Goal: Information Seeking & Learning: Learn about a topic

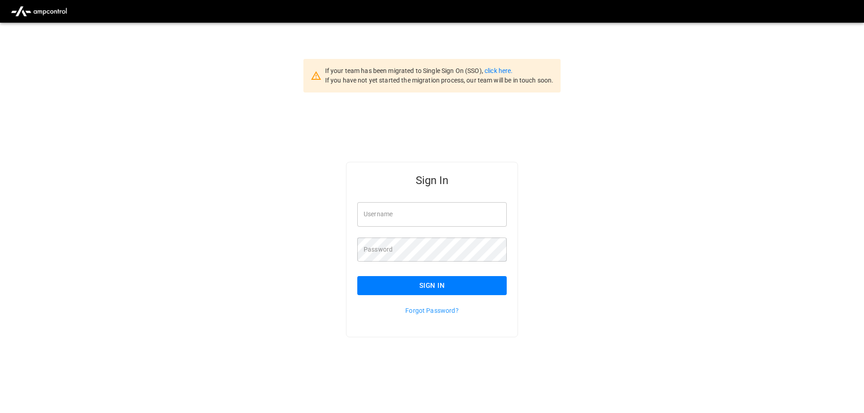
type input "**********"
click at [422, 281] on button "Sign In" at bounding box center [431, 285] width 149 height 19
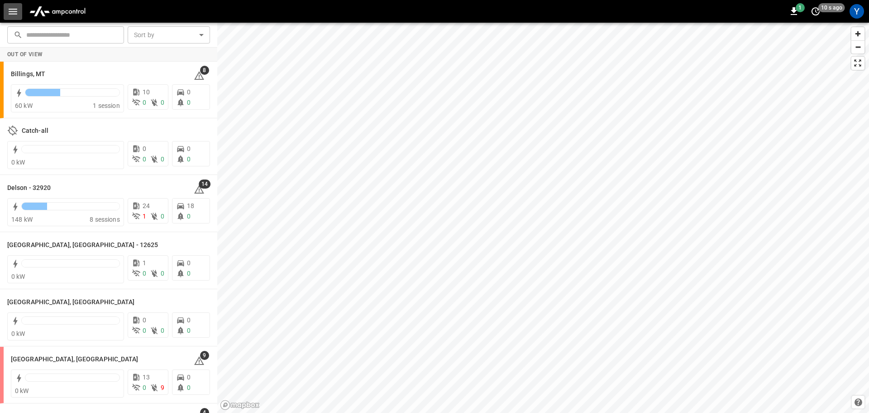
click at [12, 13] on icon "button" at bounding box center [12, 11] width 11 height 11
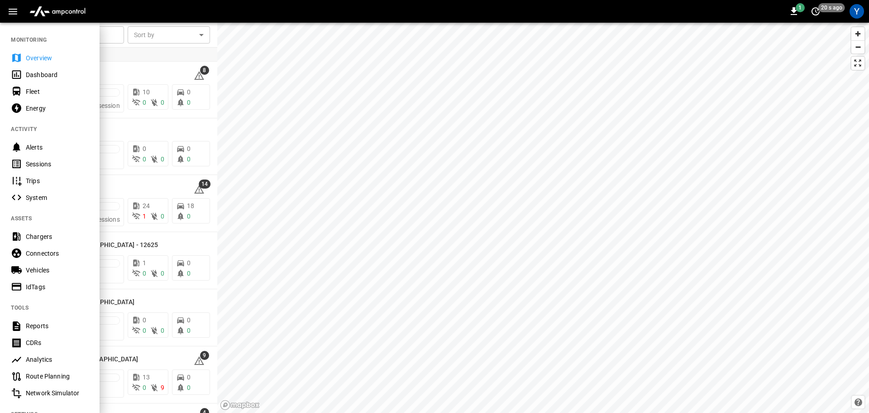
click at [408, 163] on div at bounding box center [434, 206] width 869 height 413
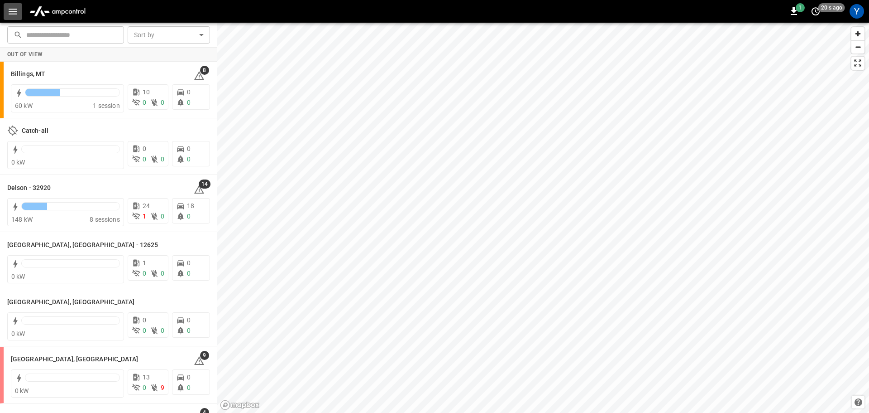
click at [15, 9] on icon "button" at bounding box center [13, 12] width 9 height 6
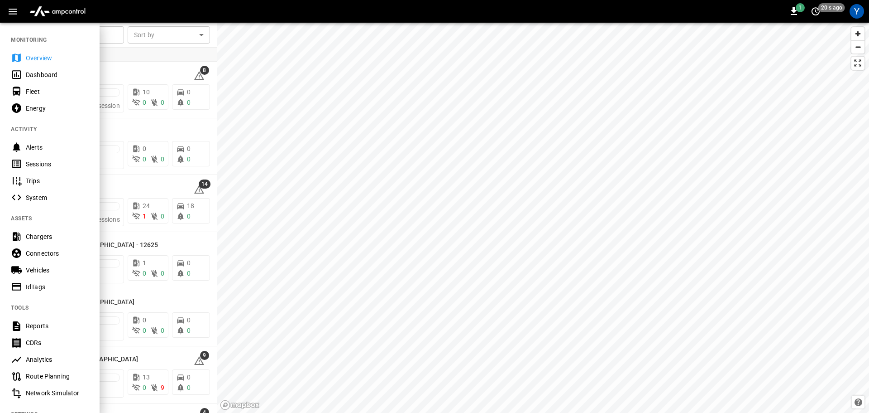
click at [57, 266] on div "Vehicles" at bounding box center [57, 269] width 63 height 9
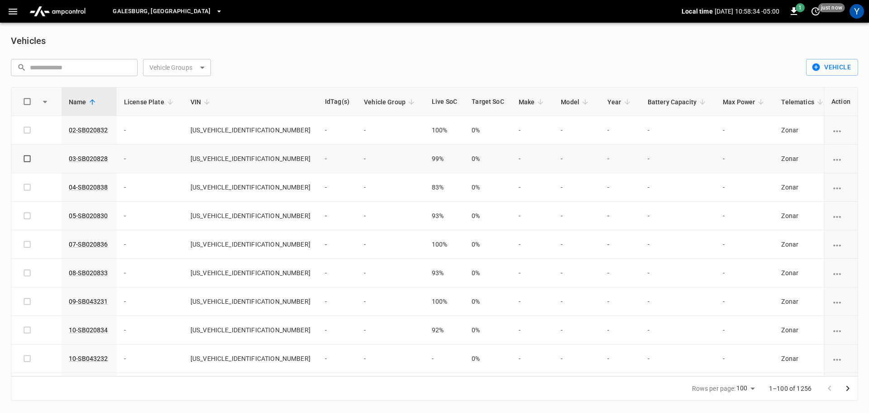
click at [94, 158] on link "03-SB020828" at bounding box center [88, 158] width 39 height 7
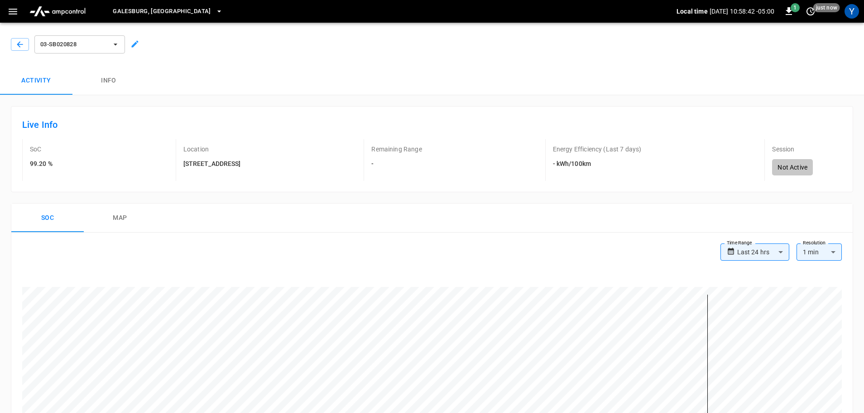
click at [99, 75] on button "Info" at bounding box center [108, 80] width 72 height 29
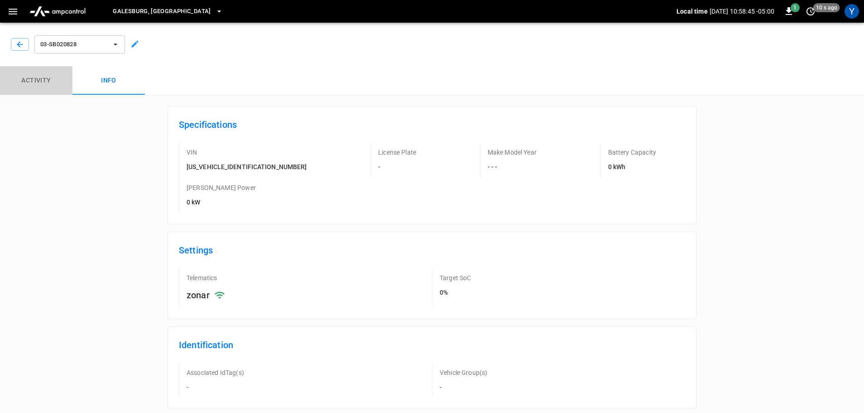
click at [40, 74] on button "Activity" at bounding box center [36, 80] width 72 height 29
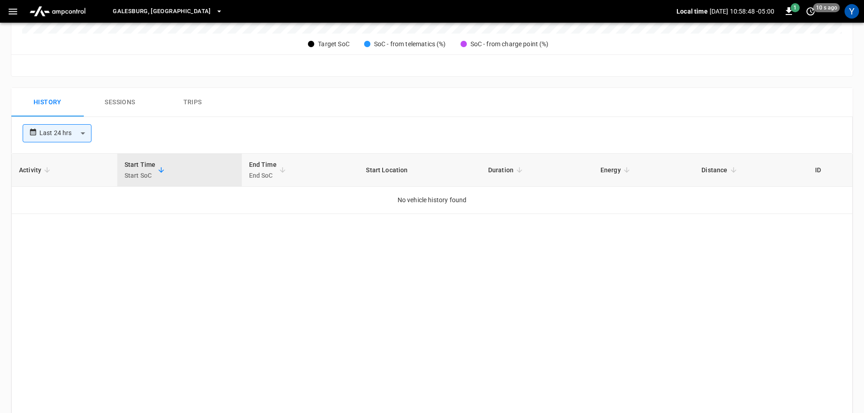
scroll to position [408, 0]
click at [120, 96] on button "Sessions" at bounding box center [120, 101] width 72 height 29
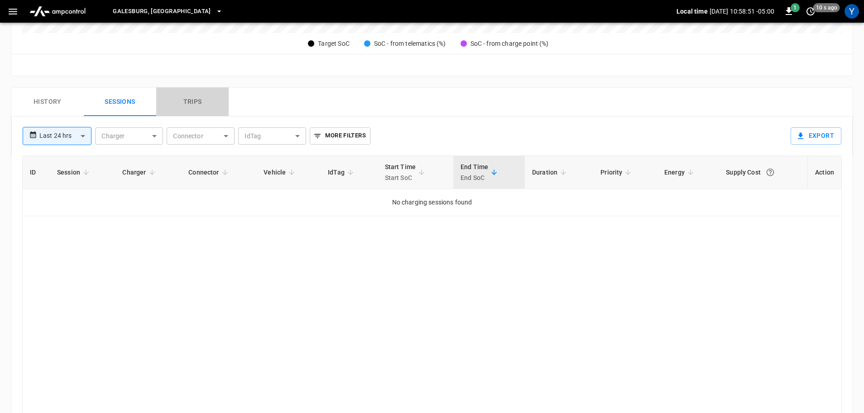
click at [197, 105] on button "Trips" at bounding box center [192, 101] width 72 height 29
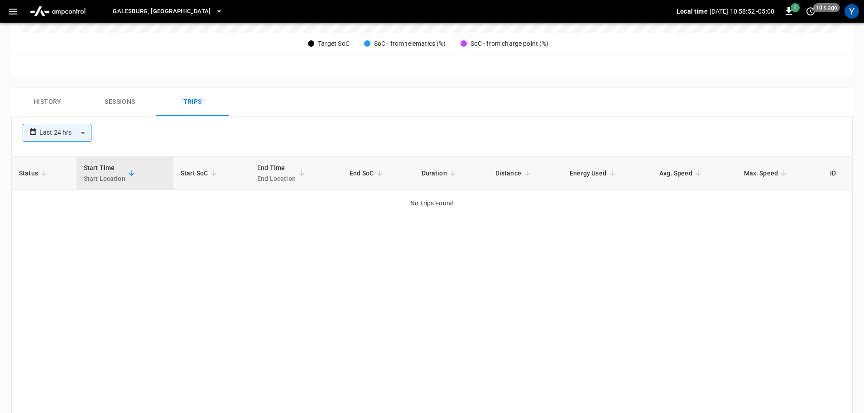
click at [74, 102] on button "History" at bounding box center [47, 101] width 72 height 29
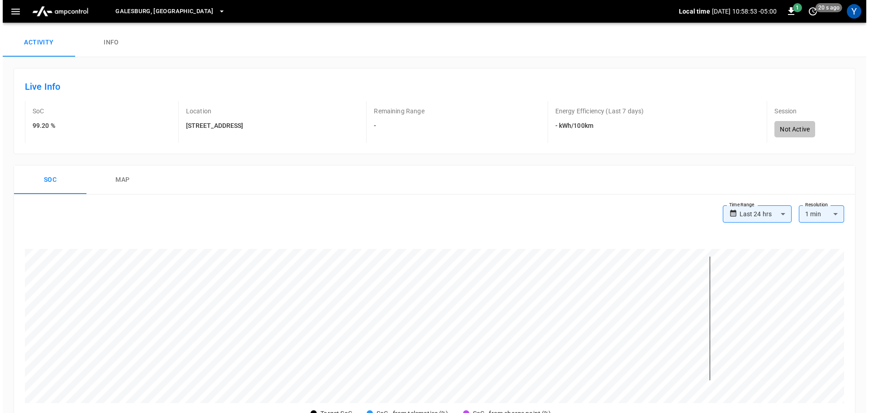
scroll to position [0, 0]
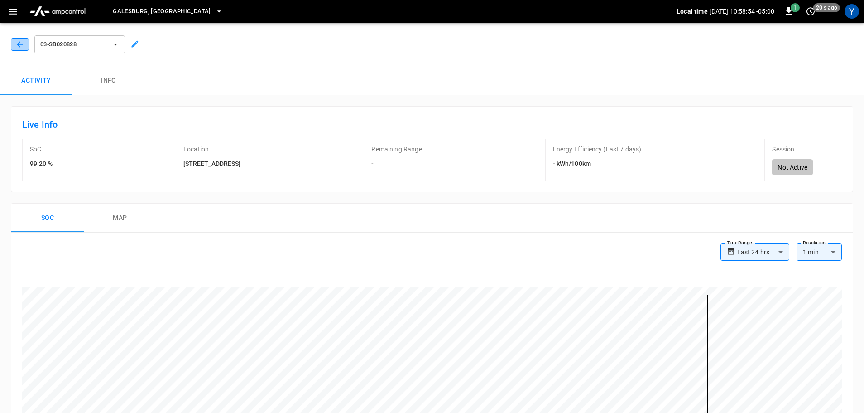
click at [21, 42] on icon "button" at bounding box center [19, 44] width 9 height 9
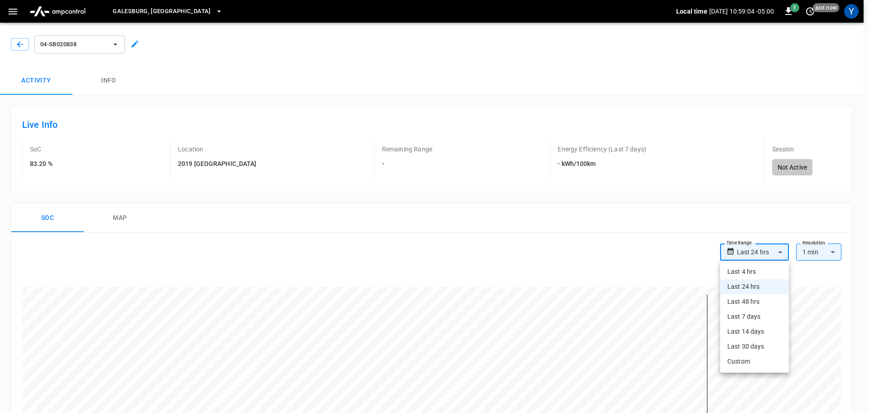
click at [761, 314] on li "Last 7 days" at bounding box center [754, 316] width 69 height 15
type input "**********"
type input "***"
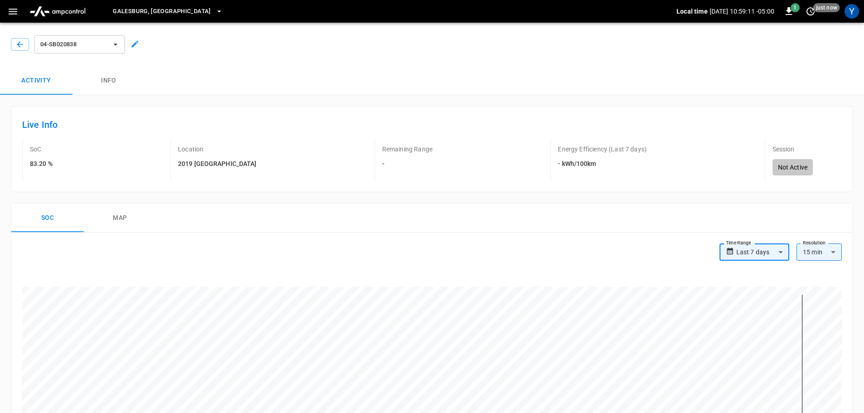
click at [130, 220] on button "map" at bounding box center [120, 217] width 72 height 29
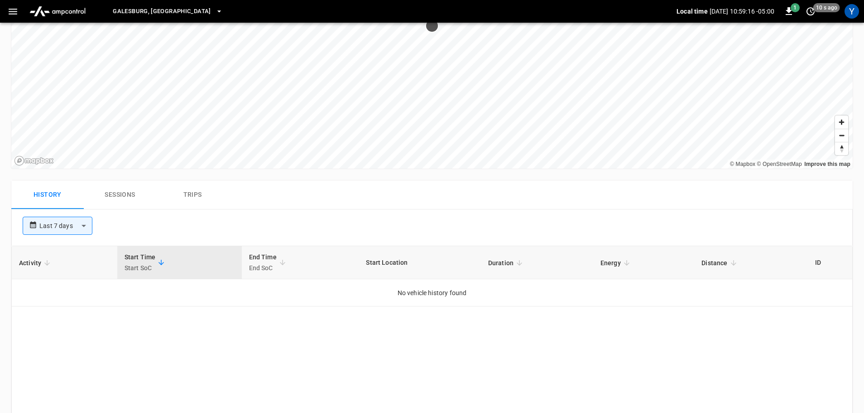
scroll to position [317, 0]
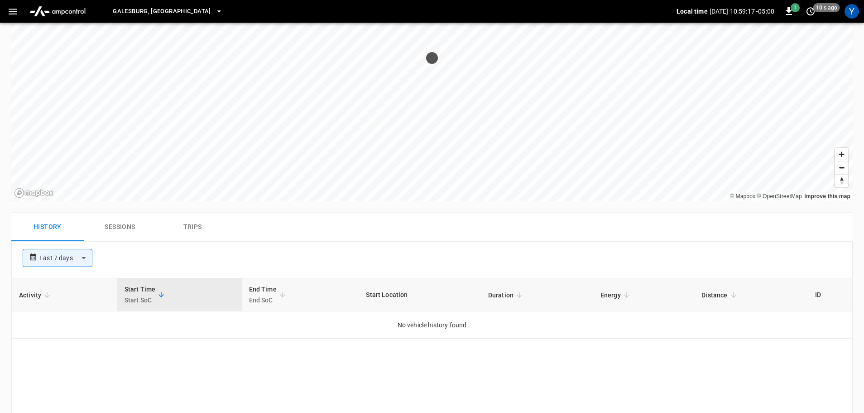
click at [118, 223] on button "Sessions" at bounding box center [120, 226] width 72 height 29
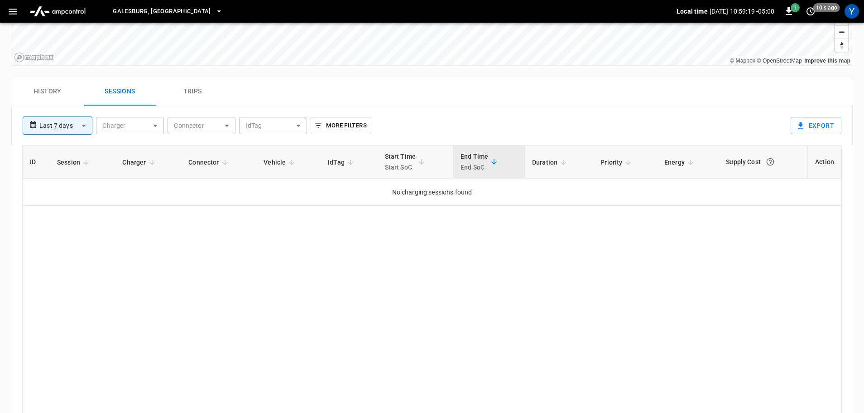
scroll to position [453, 0]
click at [200, 93] on button "Trips" at bounding box center [192, 91] width 72 height 29
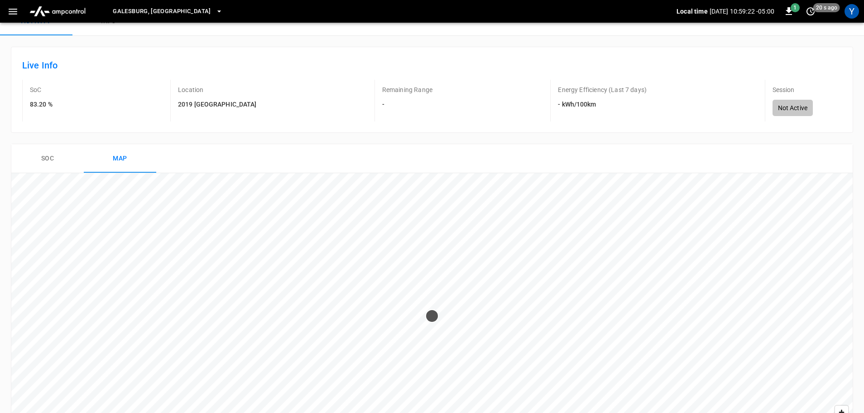
scroll to position [0, 0]
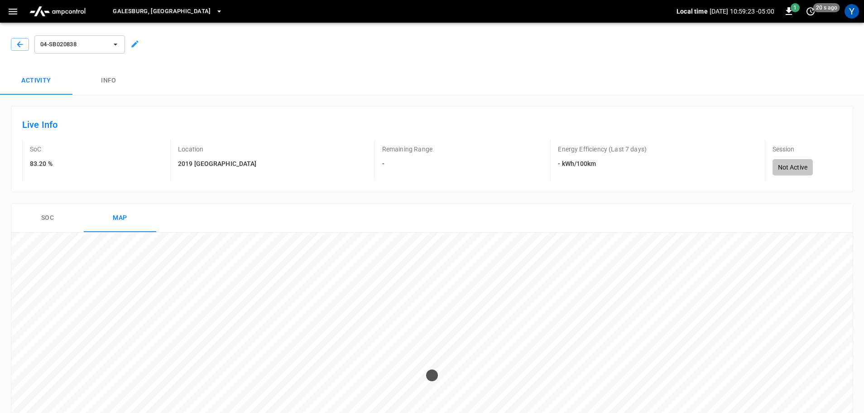
click at [105, 80] on button "Info" at bounding box center [108, 80] width 72 height 29
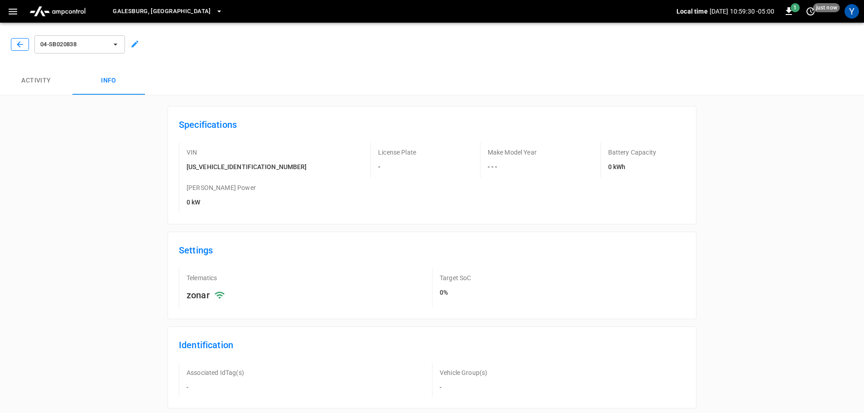
click at [22, 45] on icon "button" at bounding box center [19, 44] width 9 height 9
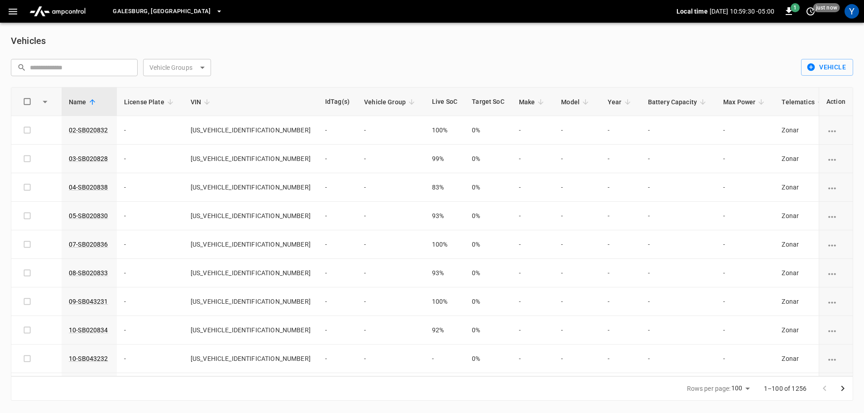
click at [129, 13] on span "Galesburg, [GEOGRAPHIC_DATA]" at bounding box center [162, 11] width 98 height 10
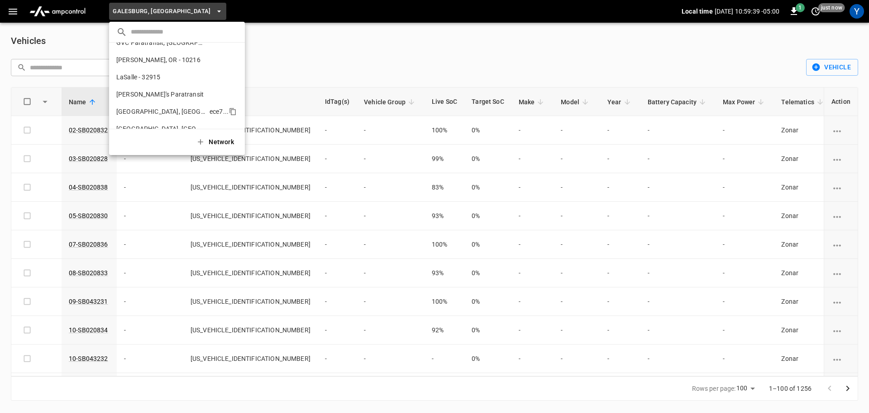
scroll to position [136, 0]
click at [158, 89] on p "LaSalle - 32915" at bounding box center [160, 90] width 89 height 9
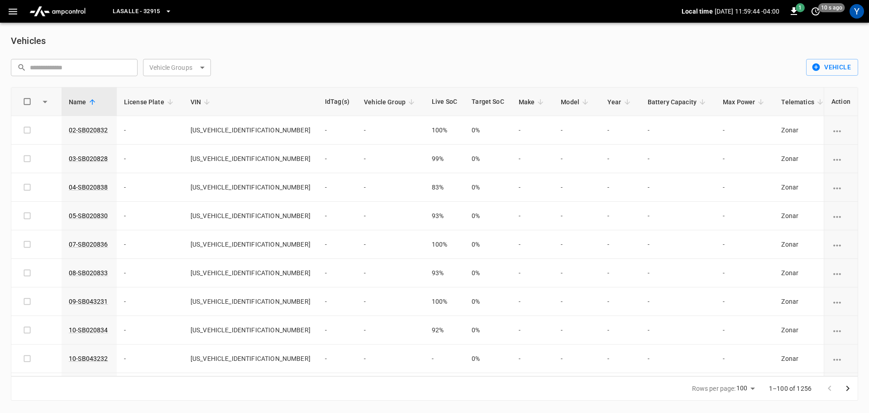
click at [200, 71] on body "LaSalle - 32915 Local time [DATE] 11:59:44 -04:00 1 10 s ago Y Vehicles ​ ​ Veh…" at bounding box center [434, 205] width 869 height 411
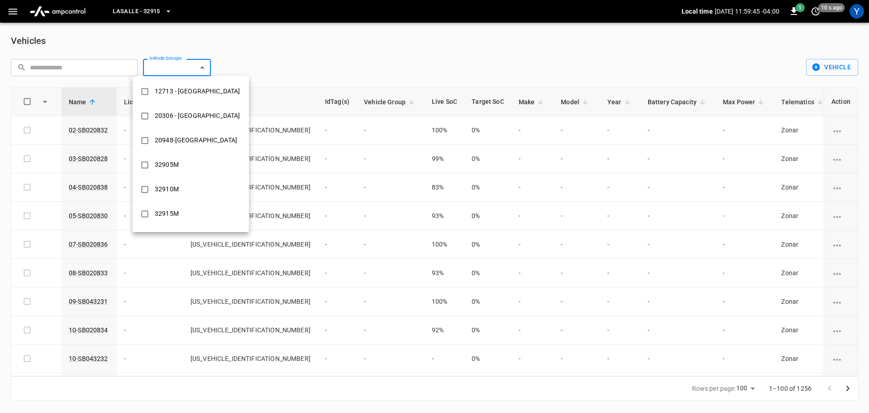
scroll to position [0, 0]
click at [184, 209] on li "32915M" at bounding box center [191, 214] width 116 height 24
type input "******"
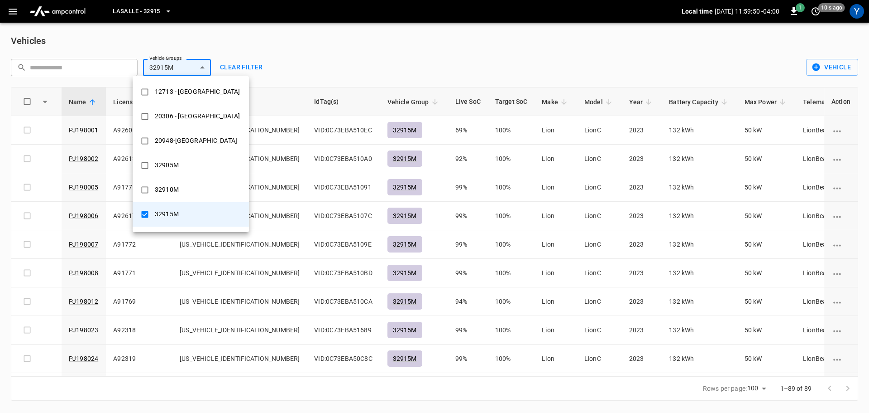
click at [534, 408] on div at bounding box center [434, 206] width 869 height 413
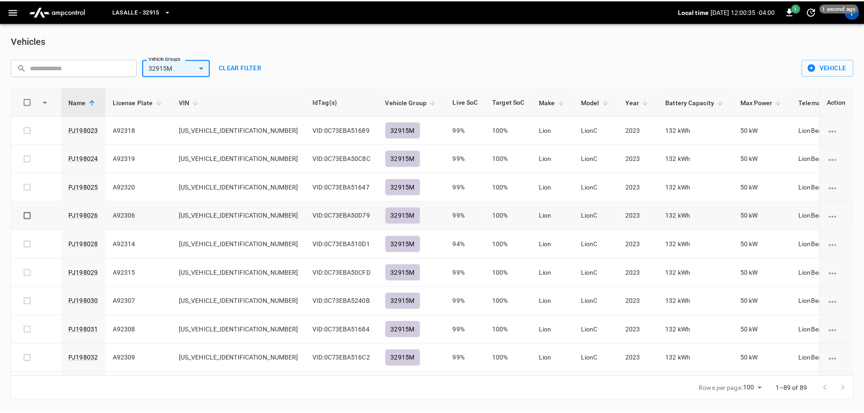
scroll to position [136, 0]
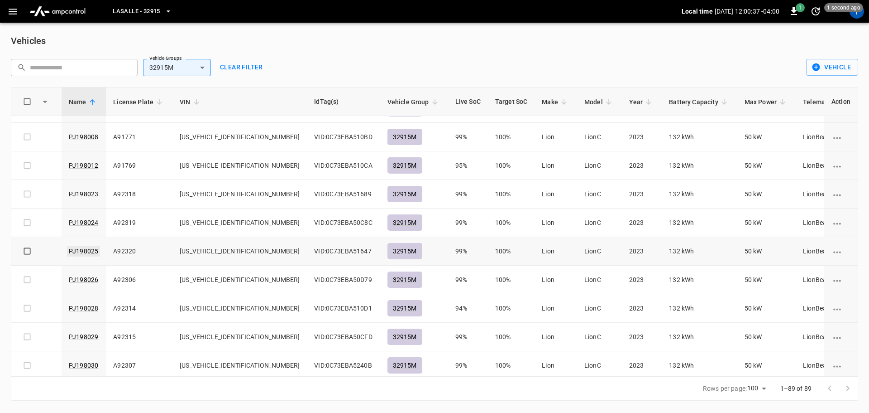
click at [92, 248] on link "PJ198025" at bounding box center [83, 250] width 33 height 11
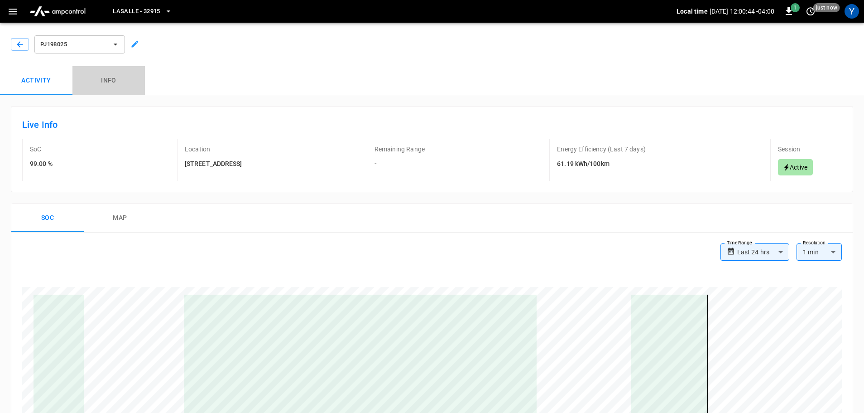
click at [101, 77] on button "Info" at bounding box center [108, 80] width 72 height 29
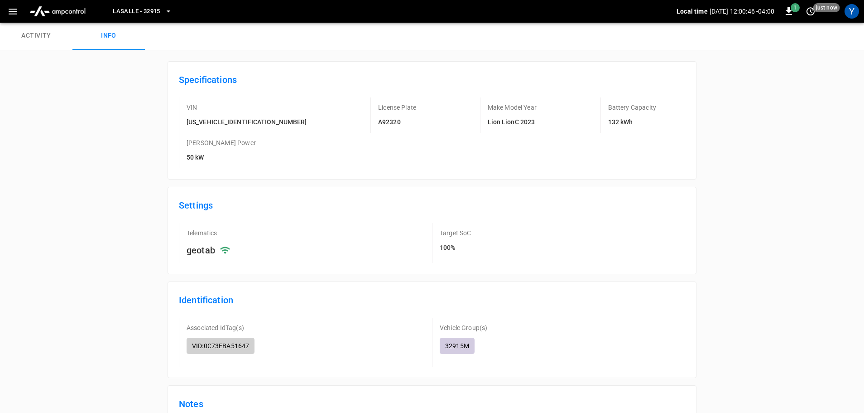
scroll to position [45, 0]
drag, startPoint x: 214, startPoint y: 215, endPoint x: 181, endPoint y: 217, distance: 32.7
click at [181, 222] on div "Telematics geotab" at bounding box center [305, 242] width 253 height 40
click at [275, 242] on div "geotab" at bounding box center [295, 249] width 216 height 14
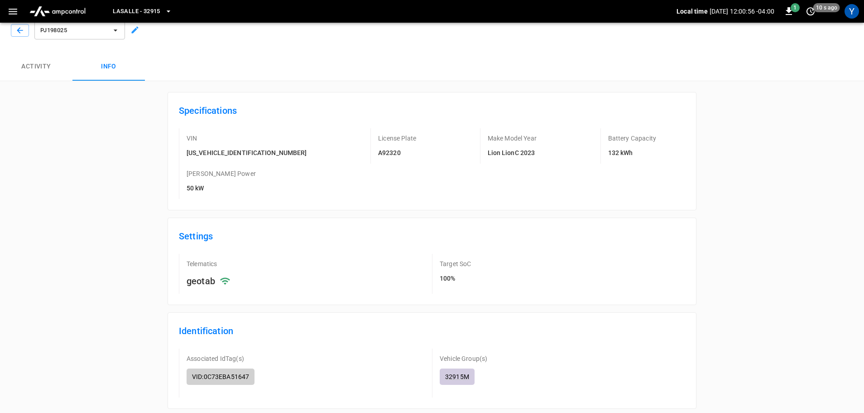
scroll to position [0, 0]
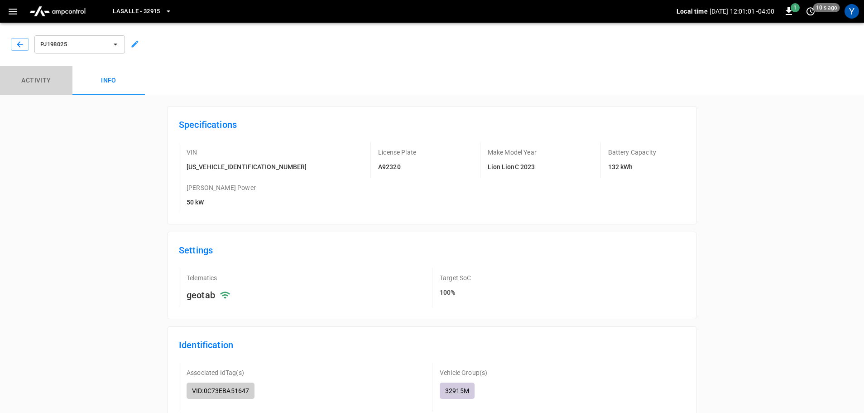
click at [46, 79] on button "Activity" at bounding box center [36, 80] width 72 height 29
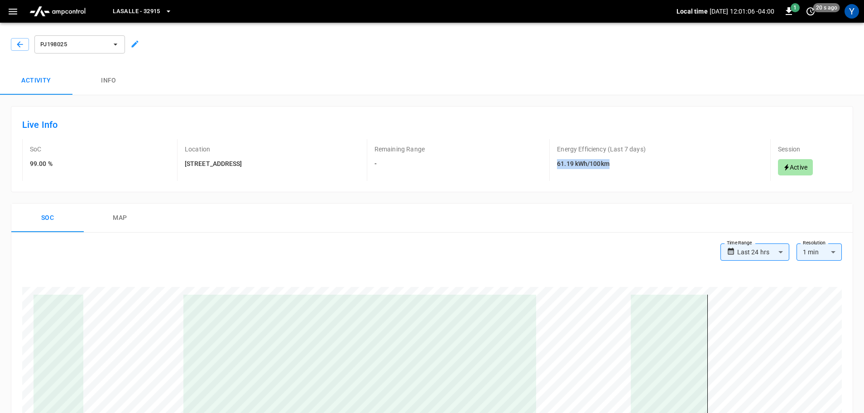
drag, startPoint x: 556, startPoint y: 163, endPoint x: 628, endPoint y: 162, distance: 72.0
click at [628, 162] on h6 "61.19 kWh/100km" at bounding box center [601, 164] width 89 height 10
click at [559, 165] on h6 "61.19 kWh/100km" at bounding box center [601, 164] width 89 height 10
drag, startPoint x: 614, startPoint y: 162, endPoint x: 546, endPoint y: 163, distance: 68.4
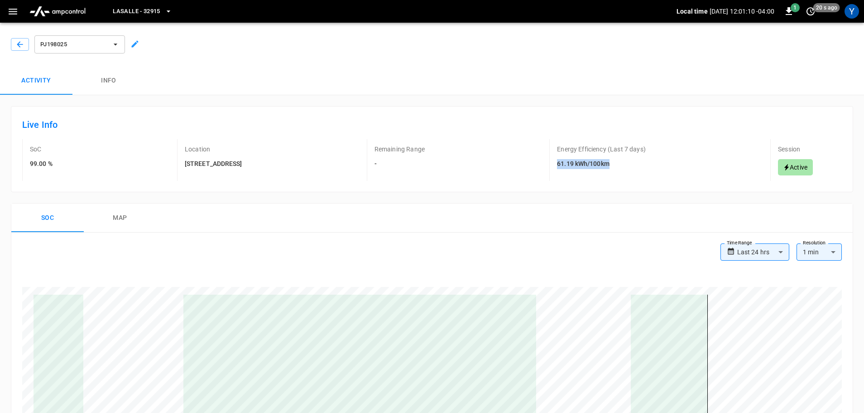
click at [546, 163] on div "SoC 99.00 % Location [STREET_ADDRESS] Remaining Range - Energy Efficiency (Last…" at bounding box center [432, 160] width 820 height 42
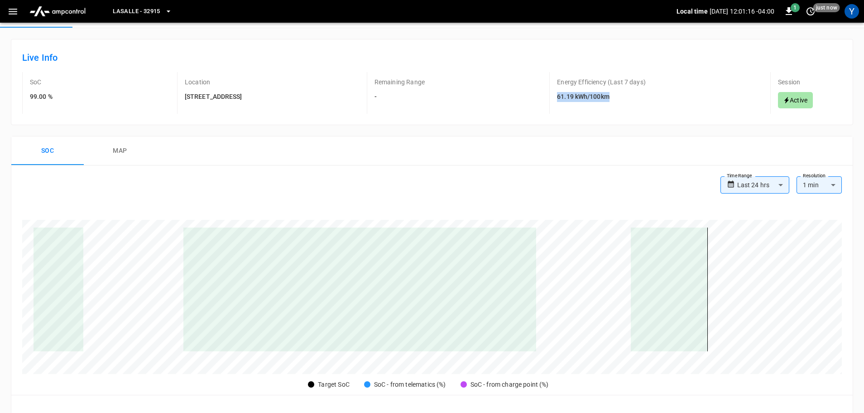
scroll to position [45, 0]
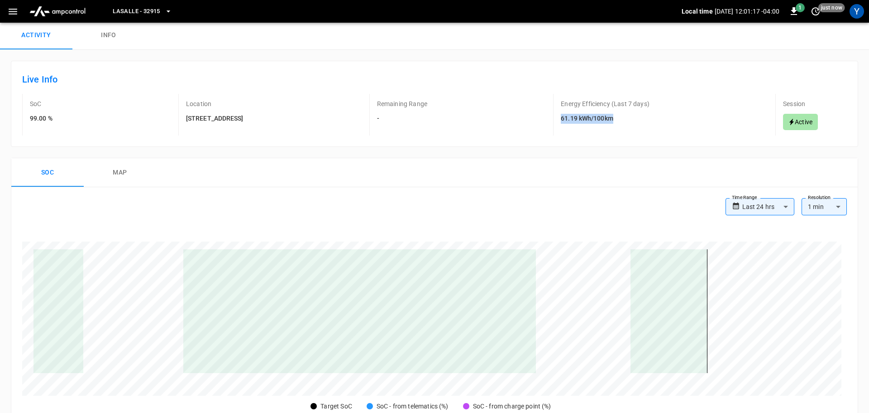
click at [753, 208] on body "**********" at bounding box center [434, 397] width 869 height 884
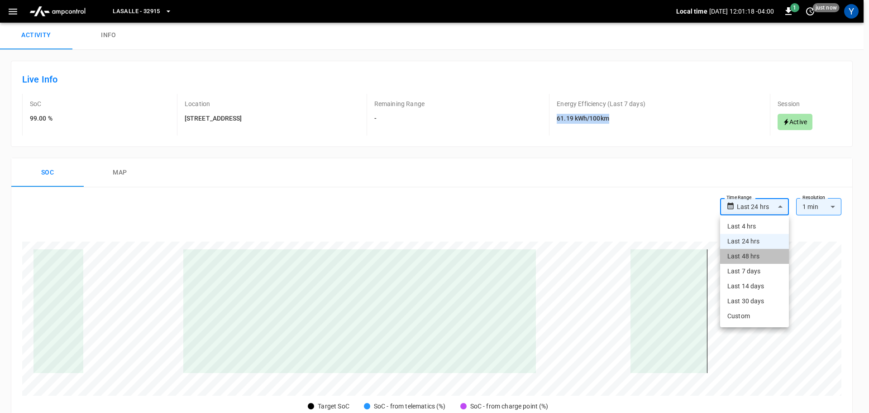
click at [754, 257] on li "Last 48 hrs" at bounding box center [754, 256] width 69 height 15
type input "**********"
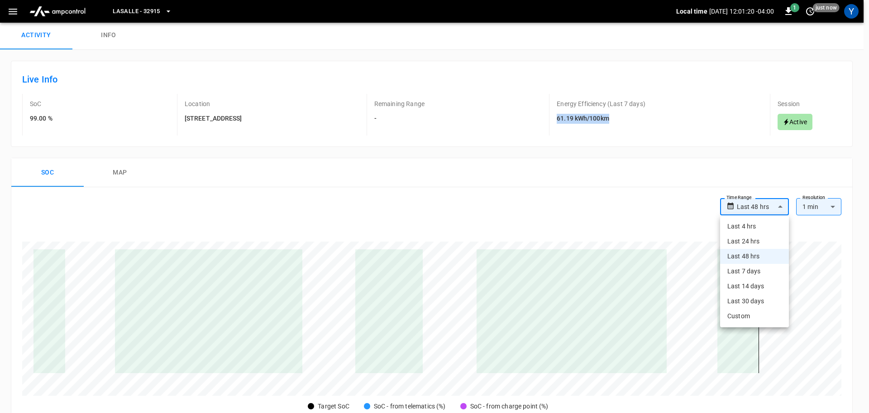
click at [755, 206] on body "**********" at bounding box center [434, 397] width 869 height 884
click at [752, 283] on li "Last 14 days" at bounding box center [754, 285] width 69 height 15
type input "**********"
type input "***"
type input "**********"
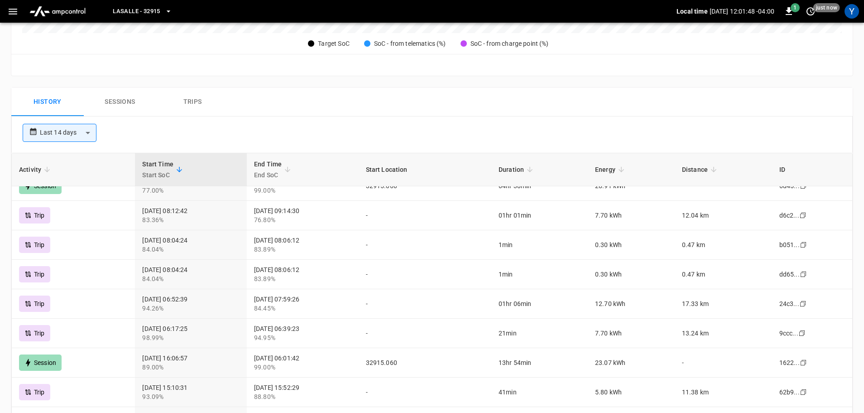
scroll to position [136, 0]
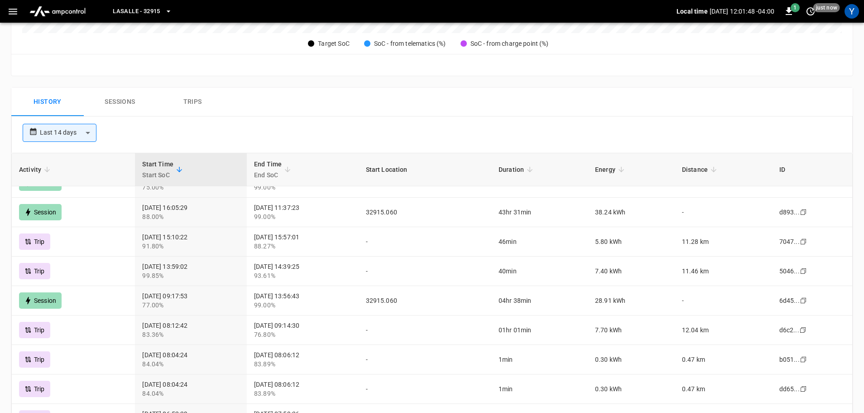
click at [125, 102] on button "Sessions" at bounding box center [120, 101] width 72 height 29
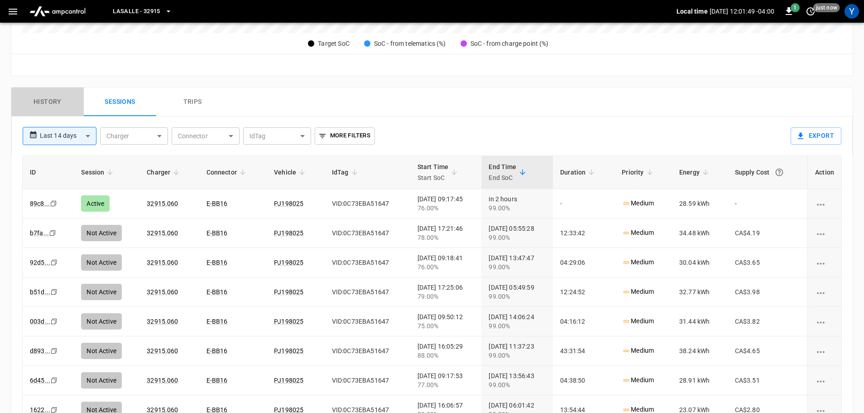
click at [53, 101] on button "History" at bounding box center [47, 101] width 72 height 29
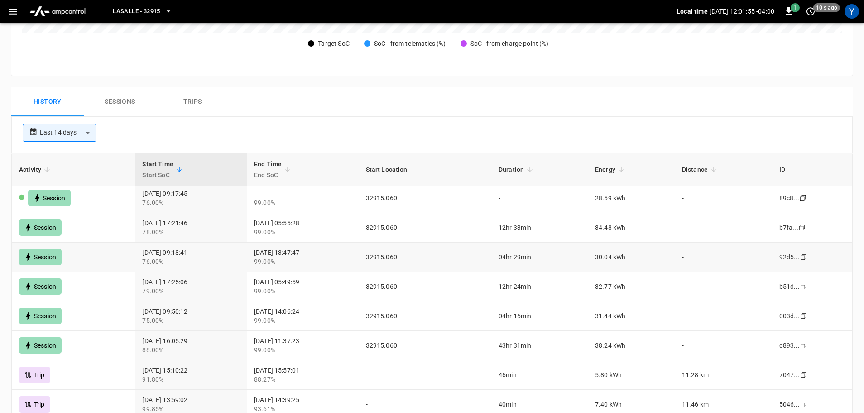
scroll to position [0, 0]
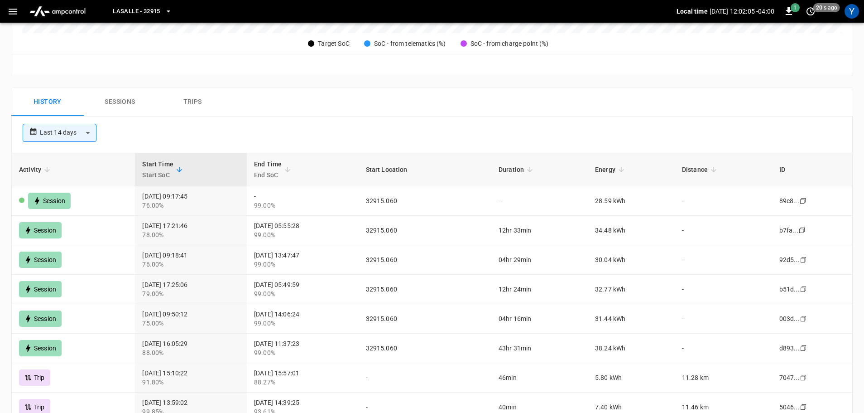
click at [113, 105] on button "Sessions" at bounding box center [120, 101] width 72 height 29
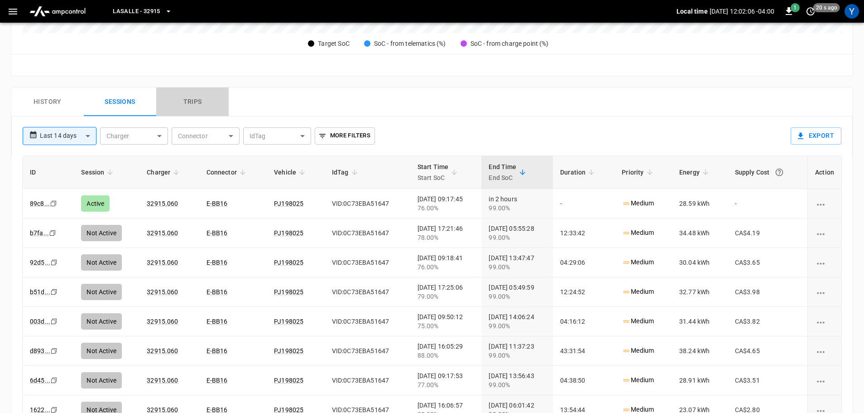
click at [193, 101] on button "Trips" at bounding box center [192, 101] width 72 height 29
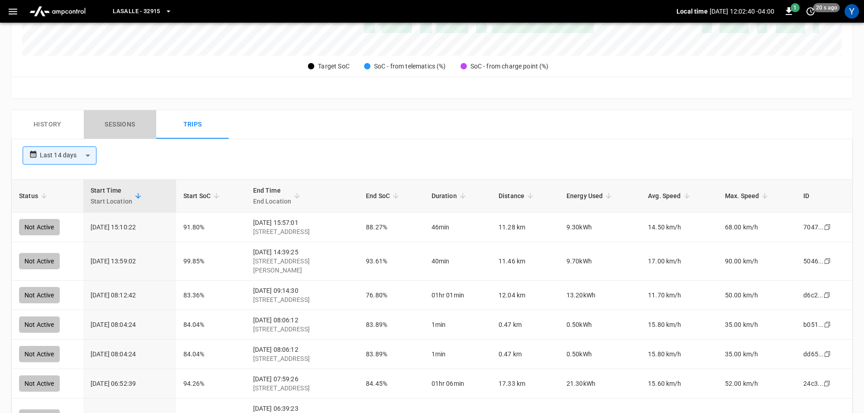
click at [121, 128] on button "Sessions" at bounding box center [120, 124] width 72 height 29
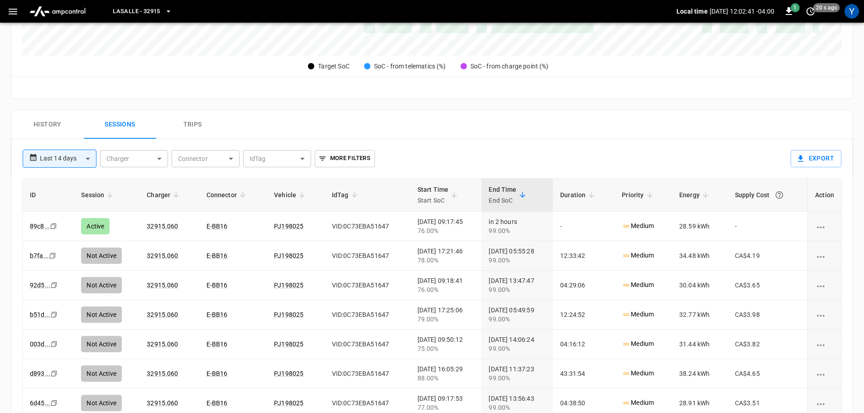
click at [47, 128] on button "History" at bounding box center [47, 124] width 72 height 29
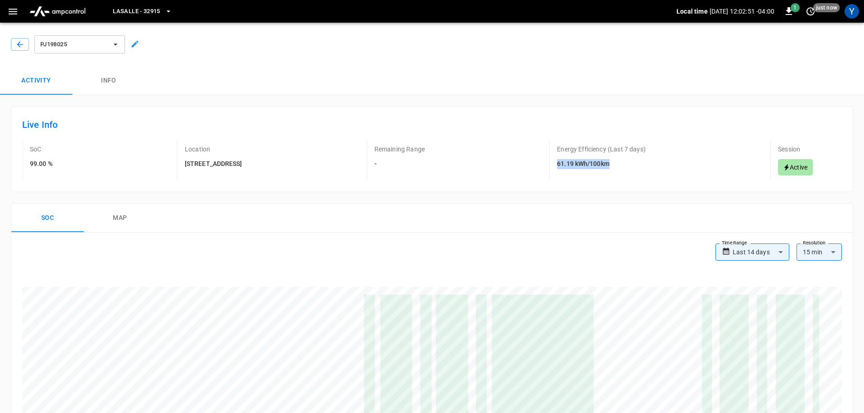
click at [107, 81] on button "Info" at bounding box center [108, 80] width 72 height 29
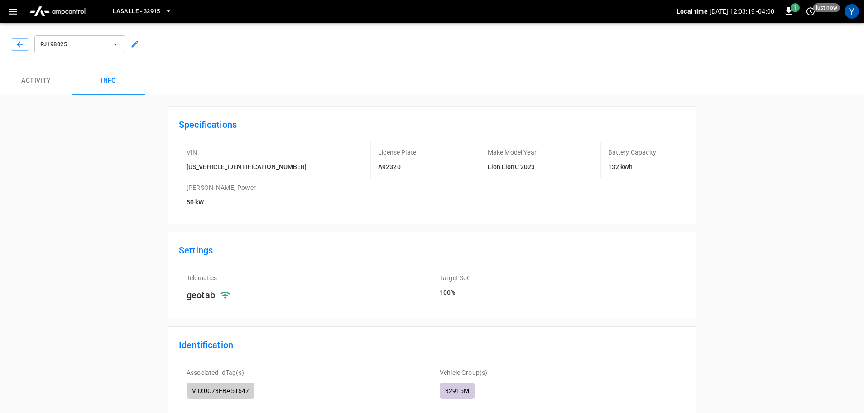
click at [38, 87] on button "Activity" at bounding box center [36, 80] width 72 height 29
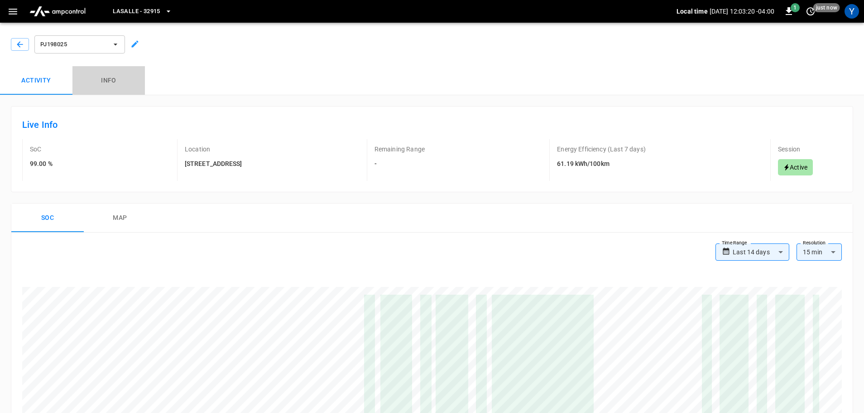
click at [101, 85] on button "Info" at bounding box center [108, 80] width 72 height 29
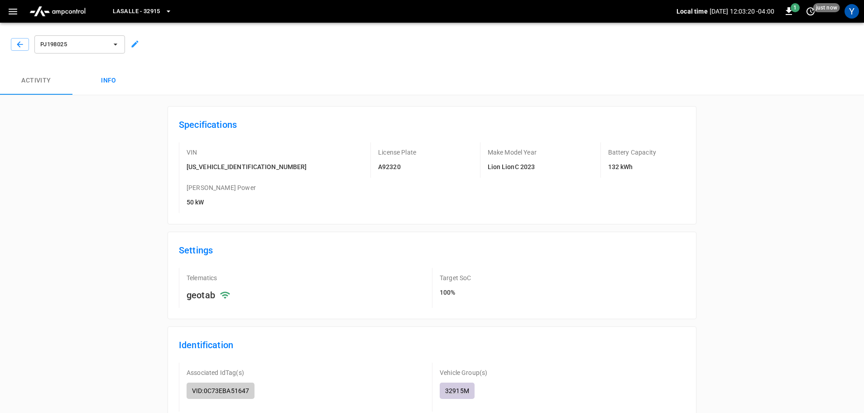
type textarea "*****"
click at [38, 89] on button "Activity" at bounding box center [36, 80] width 72 height 29
click at [105, 86] on button "Info" at bounding box center [108, 80] width 72 height 29
type textarea "*****"
click at [53, 78] on button "Activity" at bounding box center [36, 80] width 72 height 29
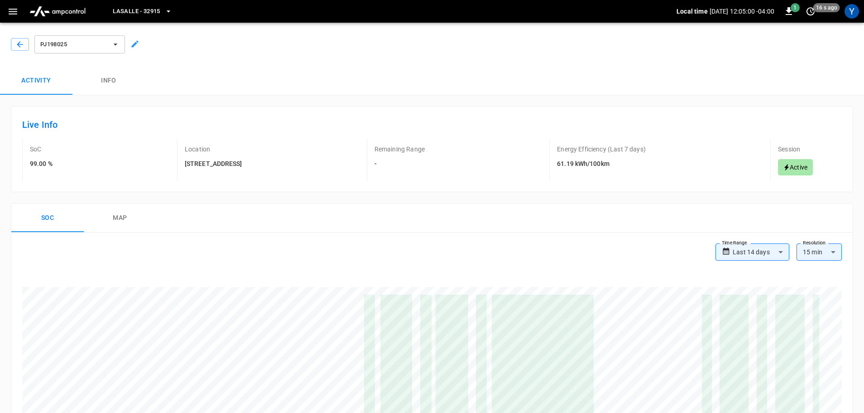
click at [11, 13] on icon "button" at bounding box center [12, 11] width 11 height 11
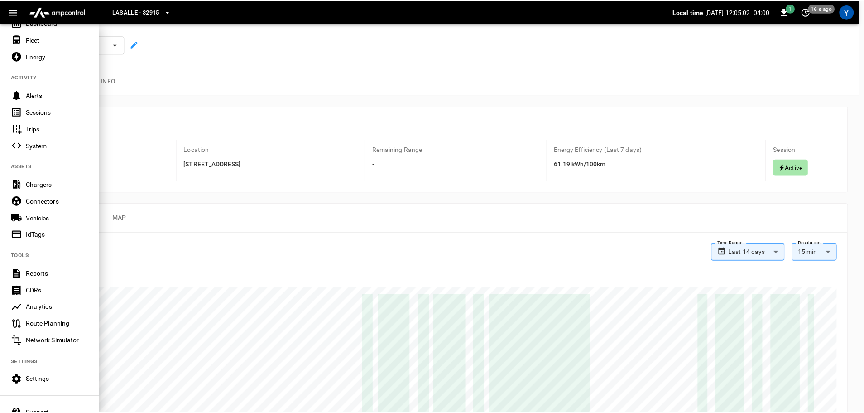
scroll to position [110, 0]
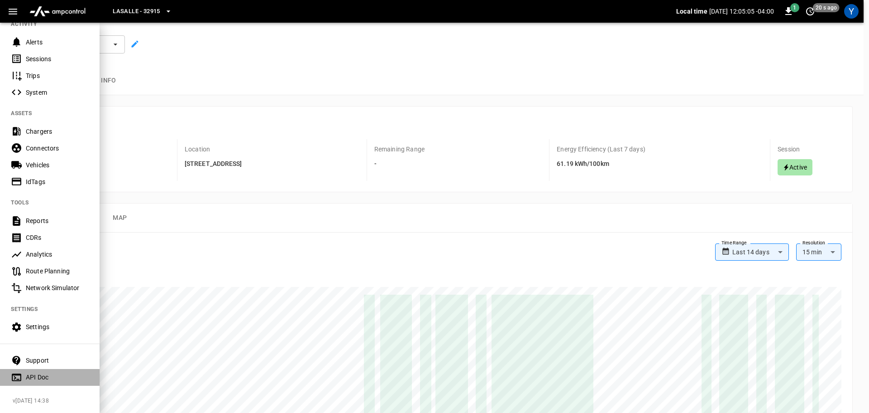
drag, startPoint x: 44, startPoint y: 374, endPoint x: 34, endPoint y: 370, distance: 10.9
click at [34, 372] on div "API Doc" at bounding box center [57, 376] width 63 height 9
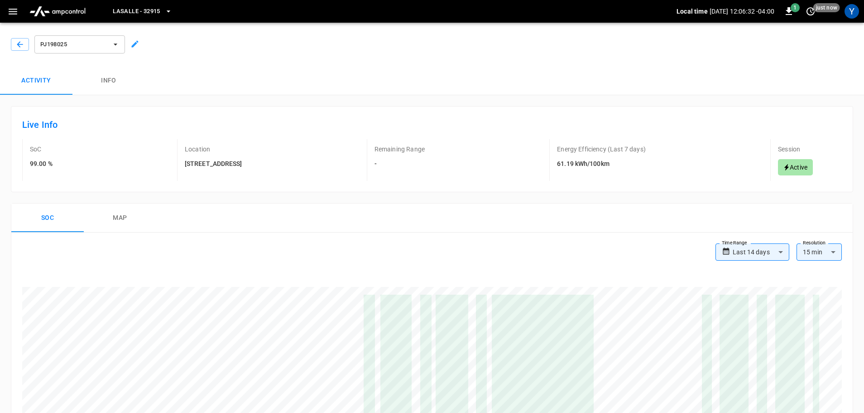
drag, startPoint x: 53, startPoint y: 8, endPoint x: 229, endPoint y: 57, distance: 182.2
click at [229, 57] on div "PJ198025" at bounding box center [430, 42] width 868 height 47
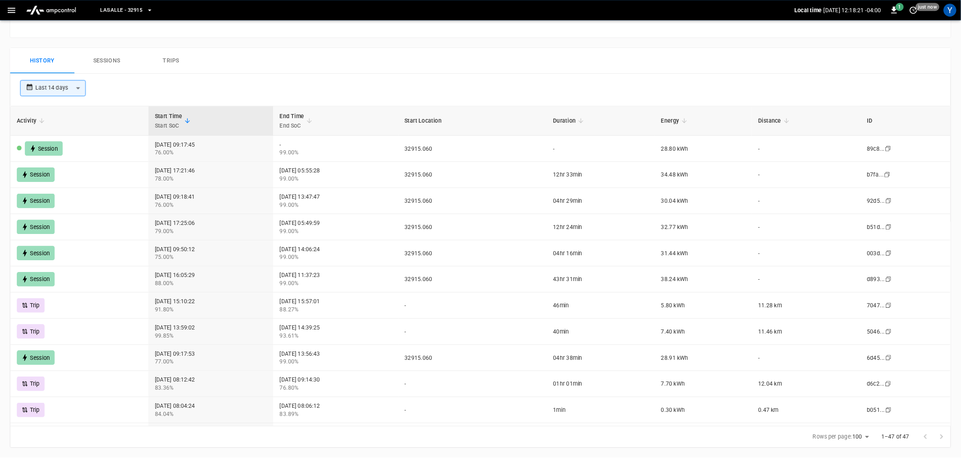
scroll to position [442, 0]
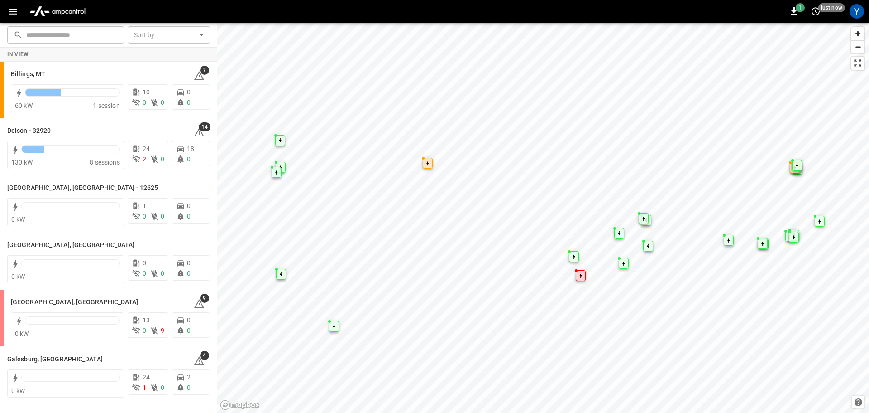
click at [9, 14] on icon "button" at bounding box center [13, 12] width 9 height 6
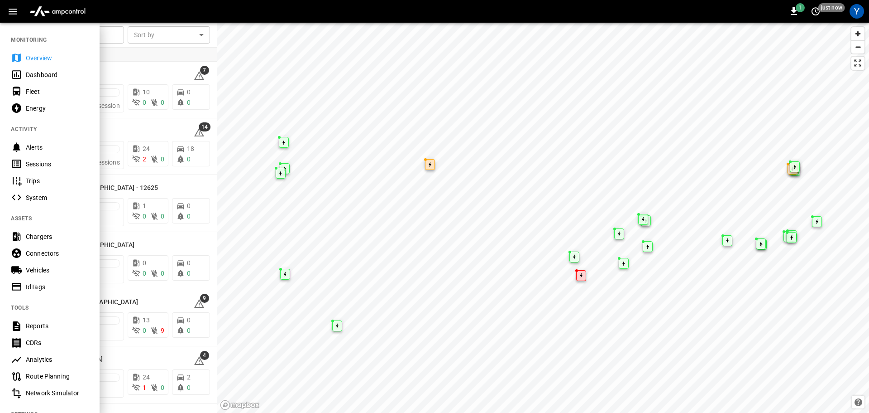
click at [50, 72] on div "Dashboard" at bounding box center [57, 74] width 63 height 9
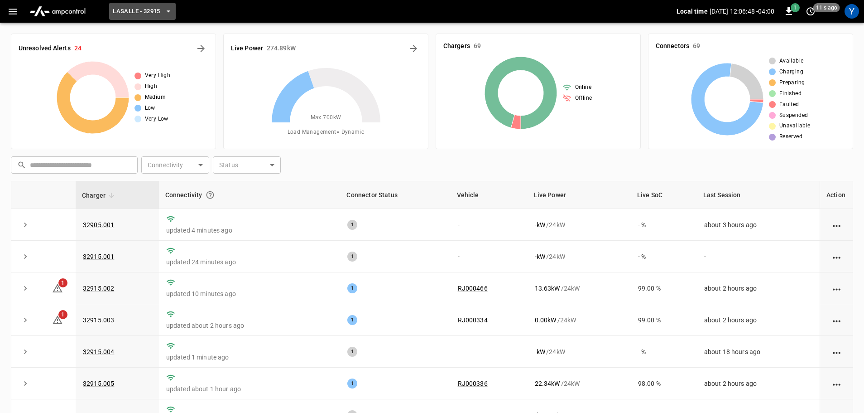
click at [160, 15] on span "LaSalle - 32915" at bounding box center [137, 11] width 48 height 10
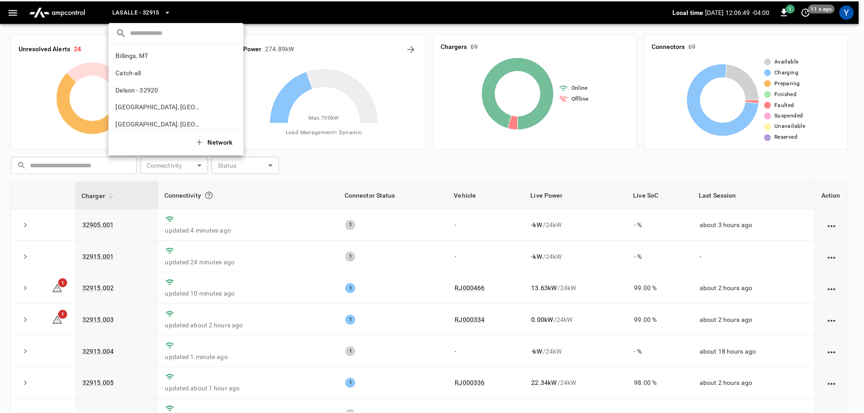
scroll to position [169, 0]
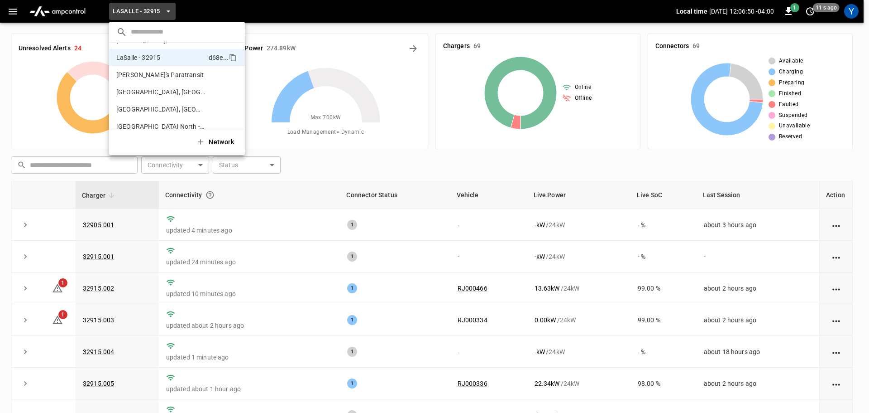
click at [186, 9] on div at bounding box center [434, 206] width 869 height 413
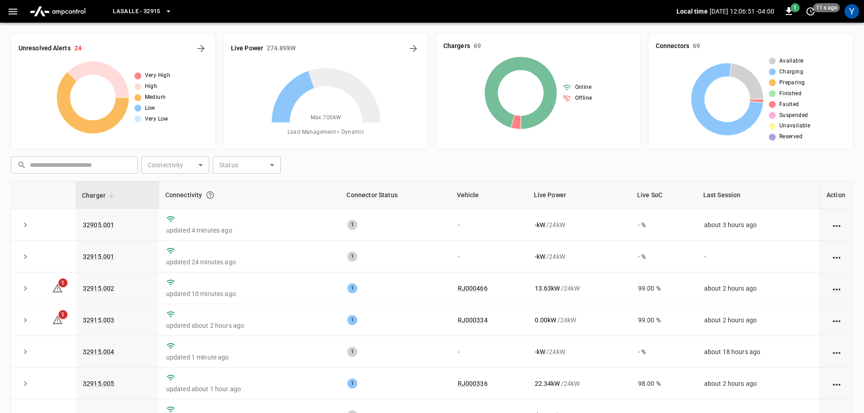
click at [208, 12] on div "LaSalle - 32915" at bounding box center [386, 11] width 580 height 21
drag, startPoint x: 446, startPoint y: 37, endPoint x: 627, endPoint y: 95, distance: 190.3
click at [571, 130] on div "Chargers 69 Online Offline" at bounding box center [538, 91] width 205 height 115
click at [638, 83] on div "Chargers 69 Online Offline" at bounding box center [538, 91] width 205 height 115
drag, startPoint x: 650, startPoint y: 34, endPoint x: 739, endPoint y: 138, distance: 136.5
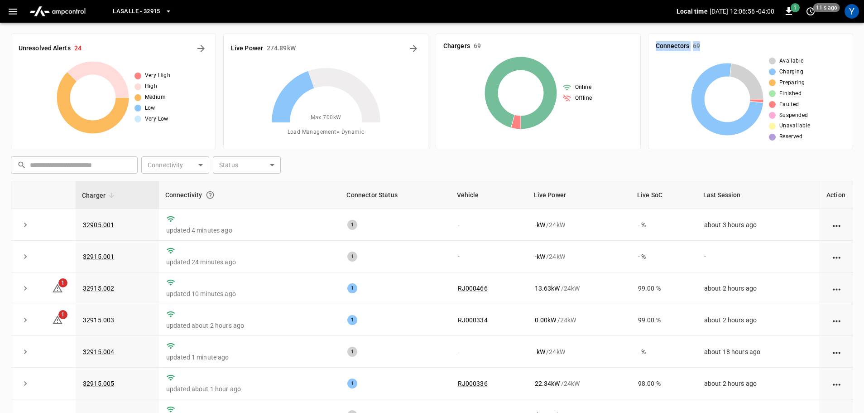
click at [739, 138] on div "Connectors 69 Available Charging Preparing Finished Faulted Suspended Unavailab…" at bounding box center [750, 91] width 205 height 115
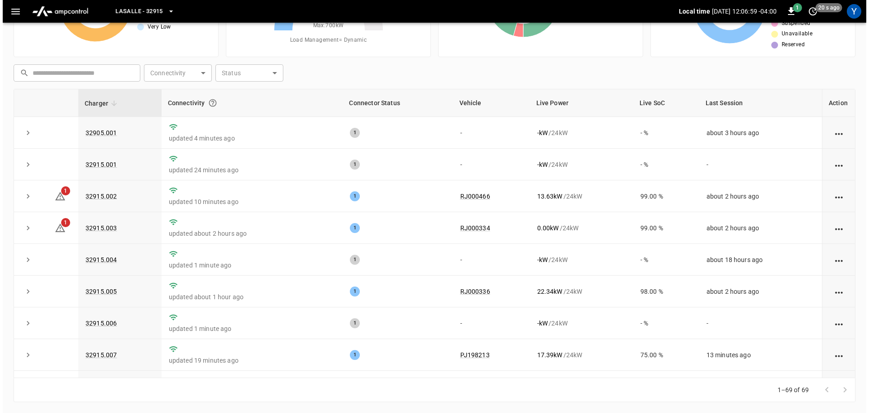
scroll to position [0, 0]
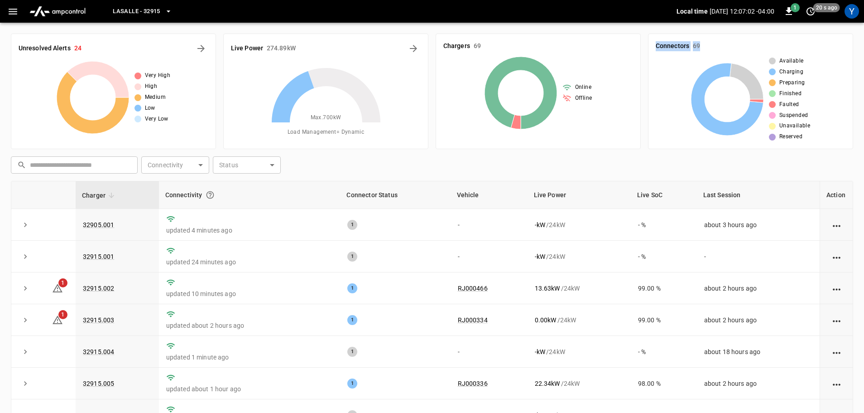
click at [139, 9] on span "LaSalle - 32915" at bounding box center [137, 11] width 48 height 10
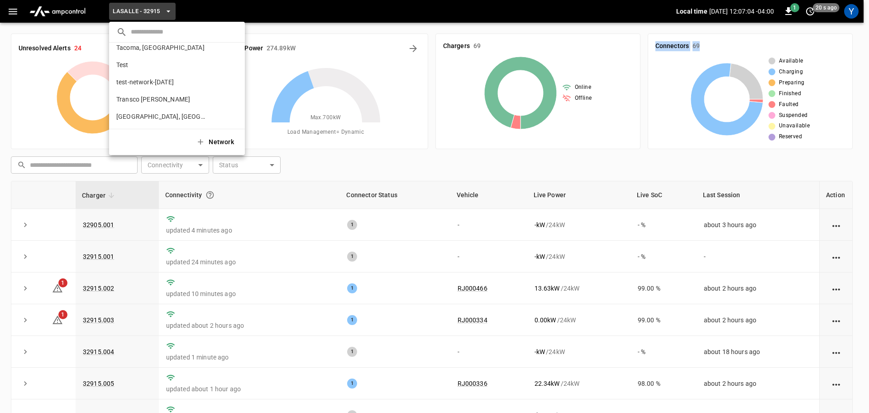
scroll to position [86, 0]
click at [10, 15] on div at bounding box center [434, 206] width 869 height 413
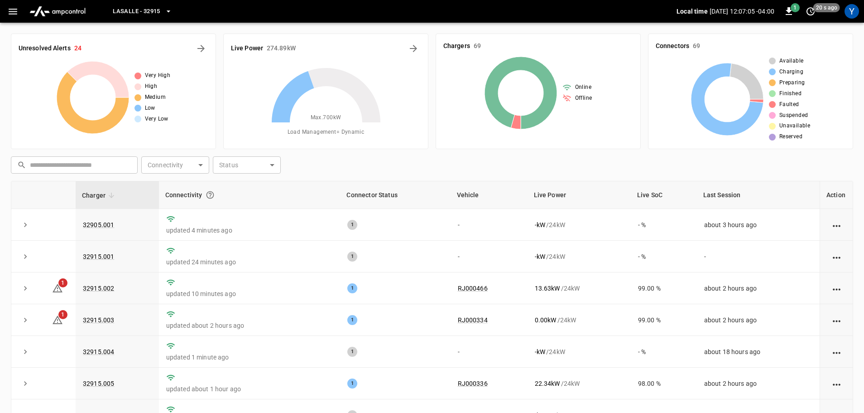
click at [11, 9] on icon "button" at bounding box center [13, 12] width 9 height 6
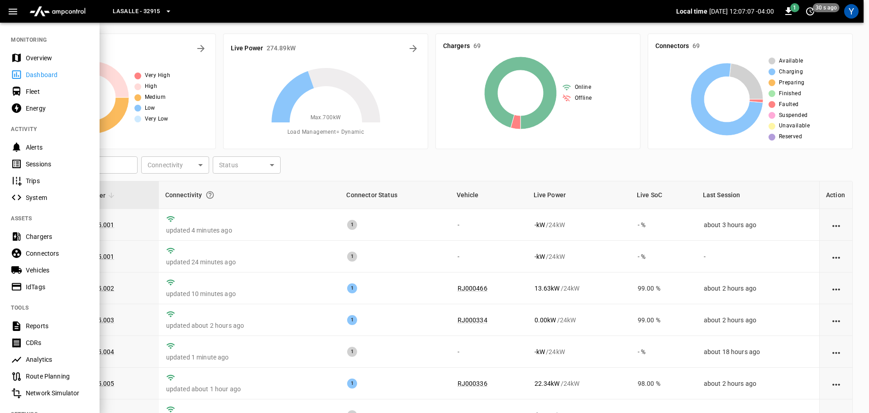
click at [34, 58] on div "Overview" at bounding box center [57, 57] width 63 height 9
